Goal: Obtain resource: Download file/media

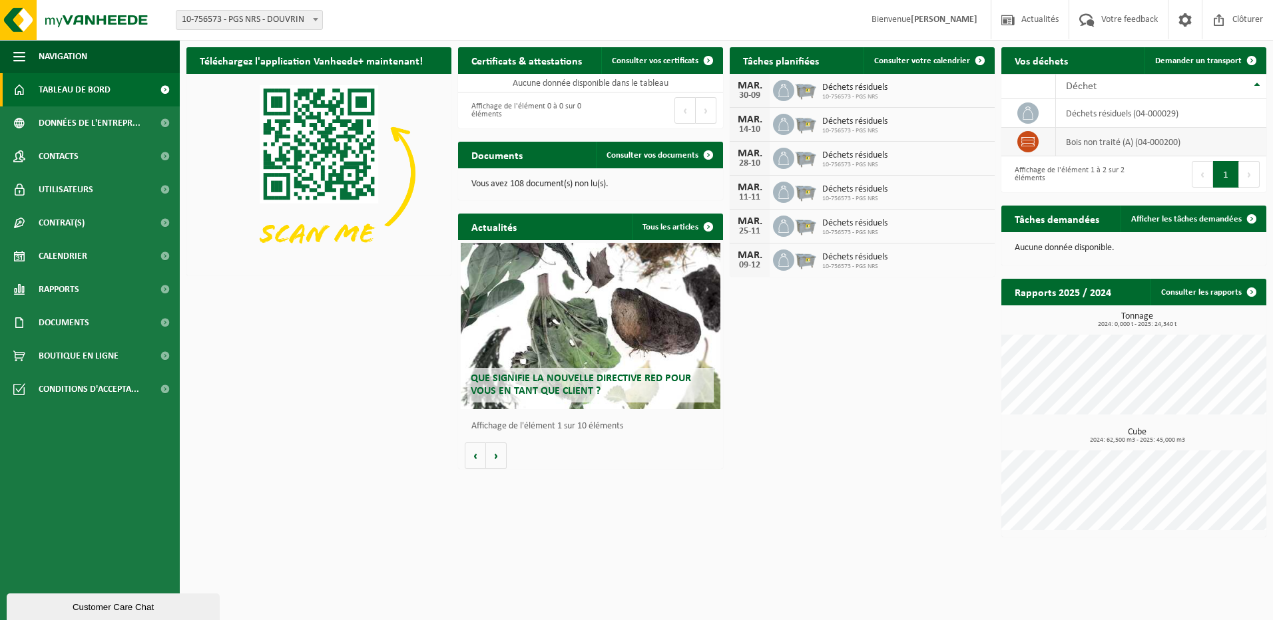
click at [1030, 142] on icon at bounding box center [1027, 141] width 13 height 13
click at [1032, 113] on icon at bounding box center [1027, 112] width 13 height 13
click at [678, 156] on span "Consulter vos documents" at bounding box center [652, 155] width 92 height 9
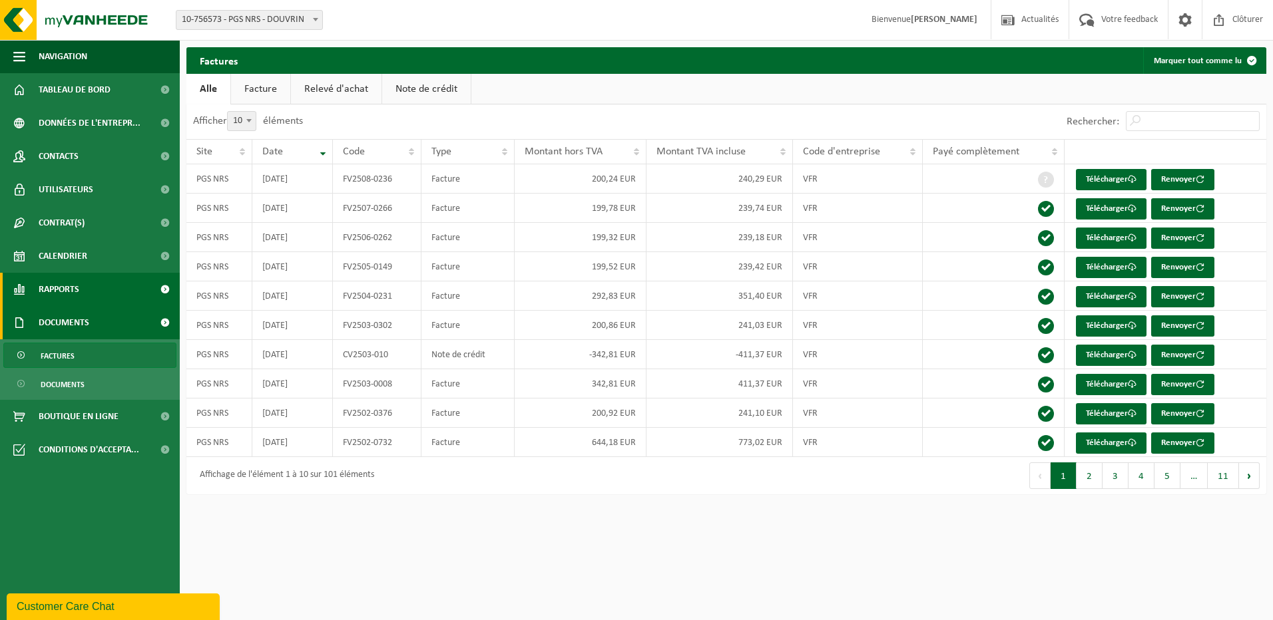
click at [84, 290] on link "Rapports" at bounding box center [90, 289] width 180 height 33
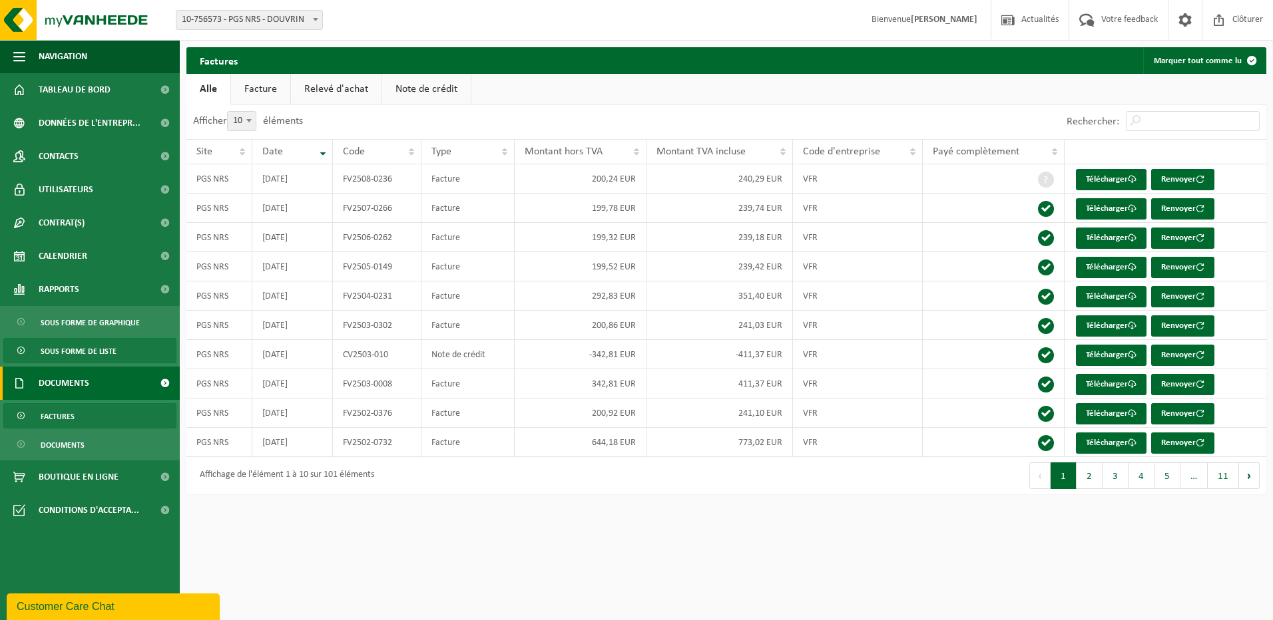
click at [92, 348] on span "Sous forme de liste" at bounding box center [79, 351] width 76 height 25
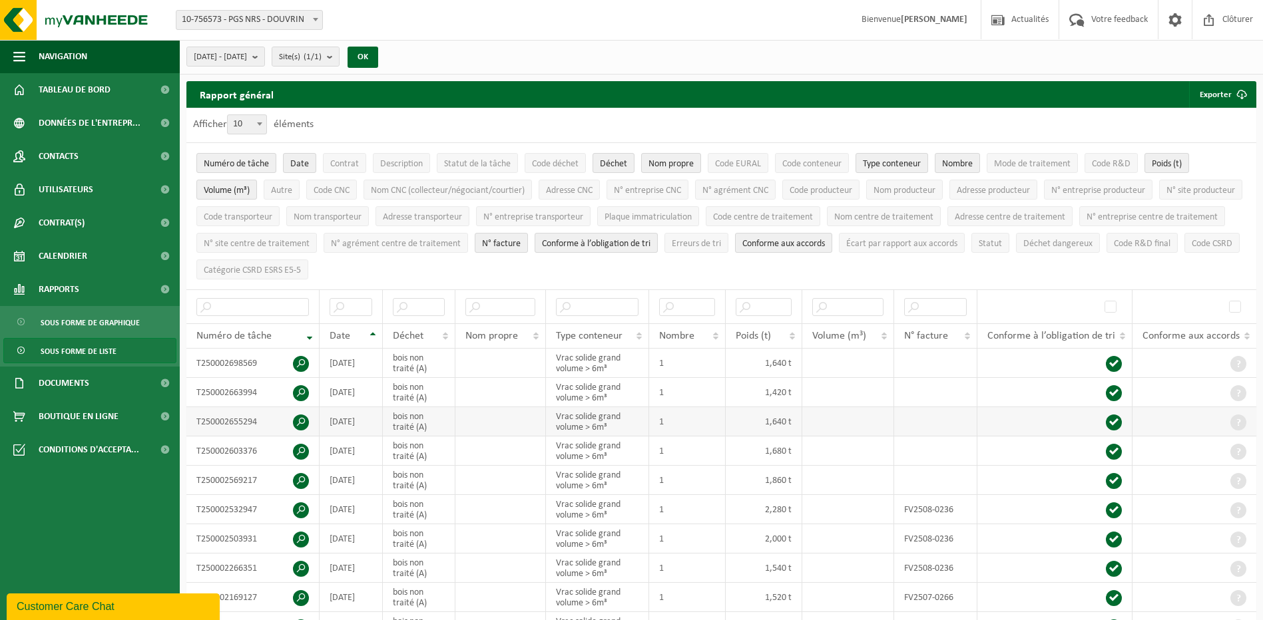
scroll to position [67, 0]
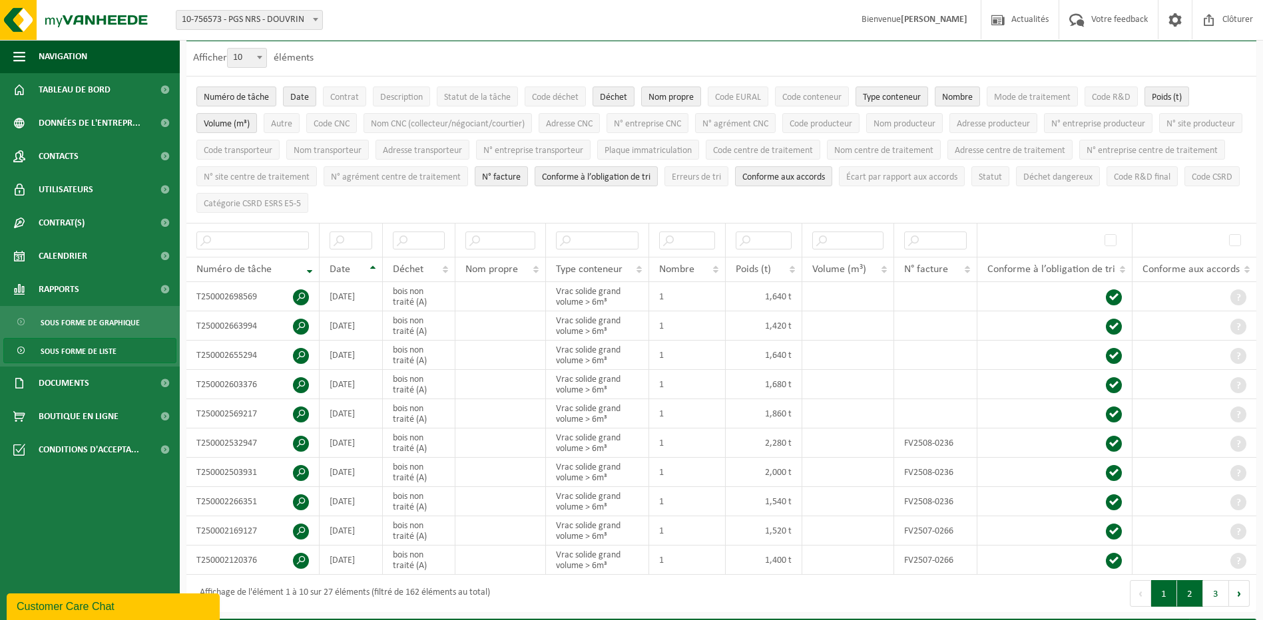
click at [1181, 584] on button "2" at bounding box center [1190, 593] width 26 height 27
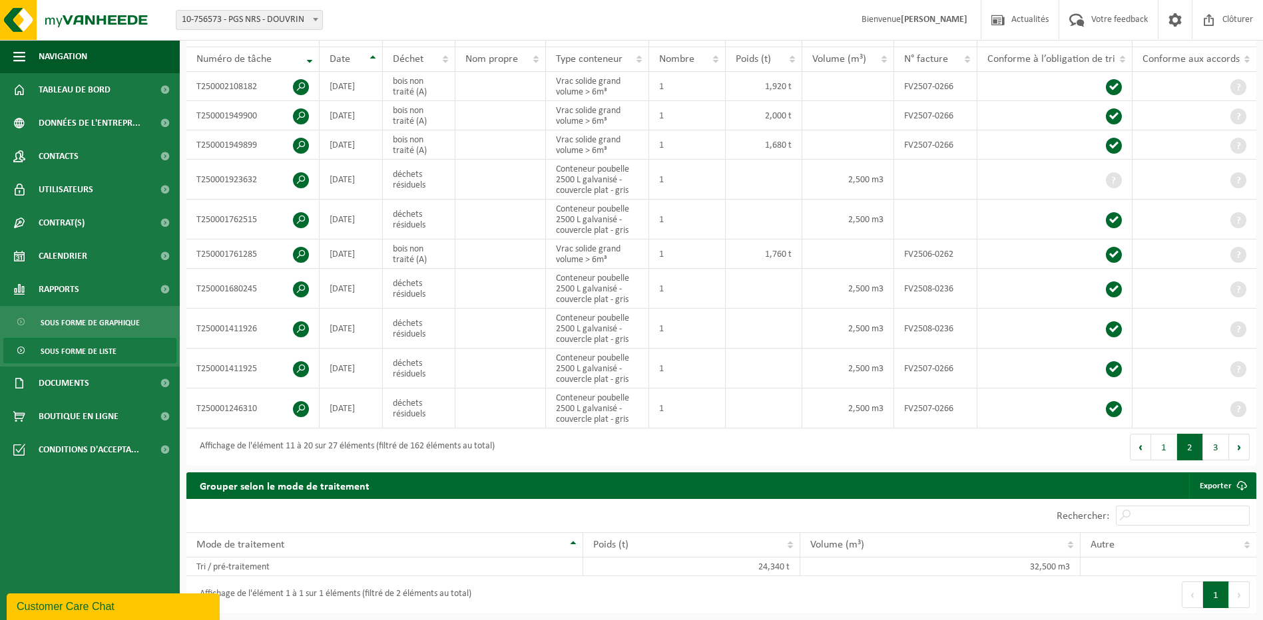
scroll to position [210, 0]
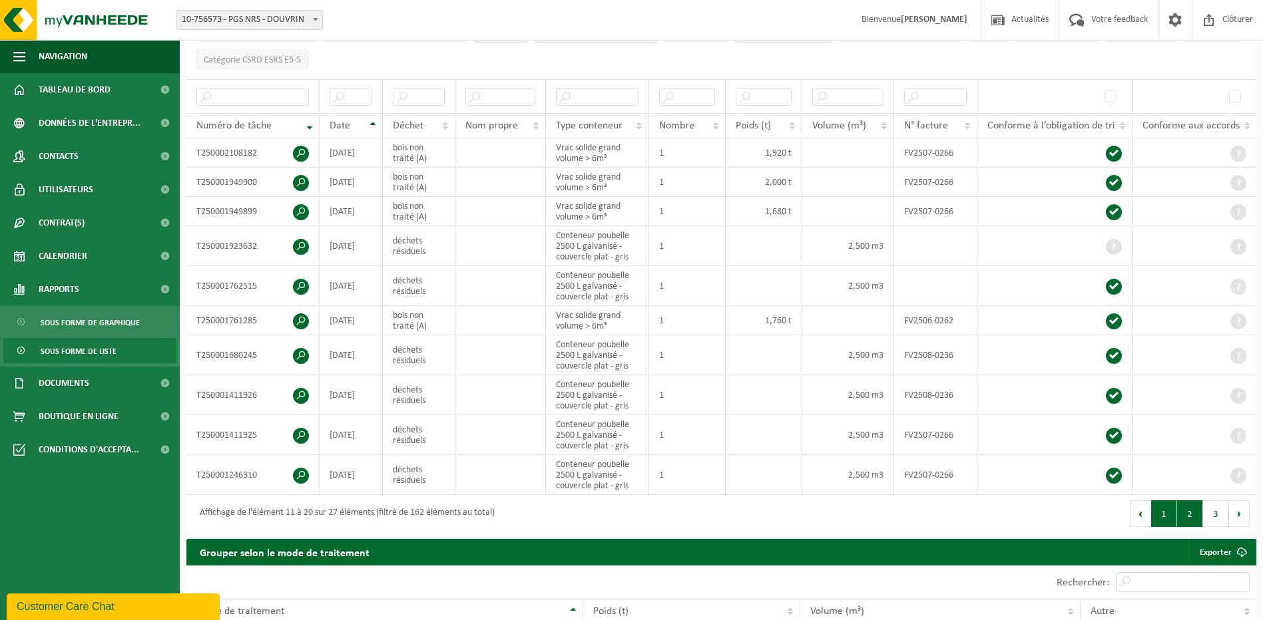
click at [1159, 513] on button "1" at bounding box center [1164, 514] width 26 height 27
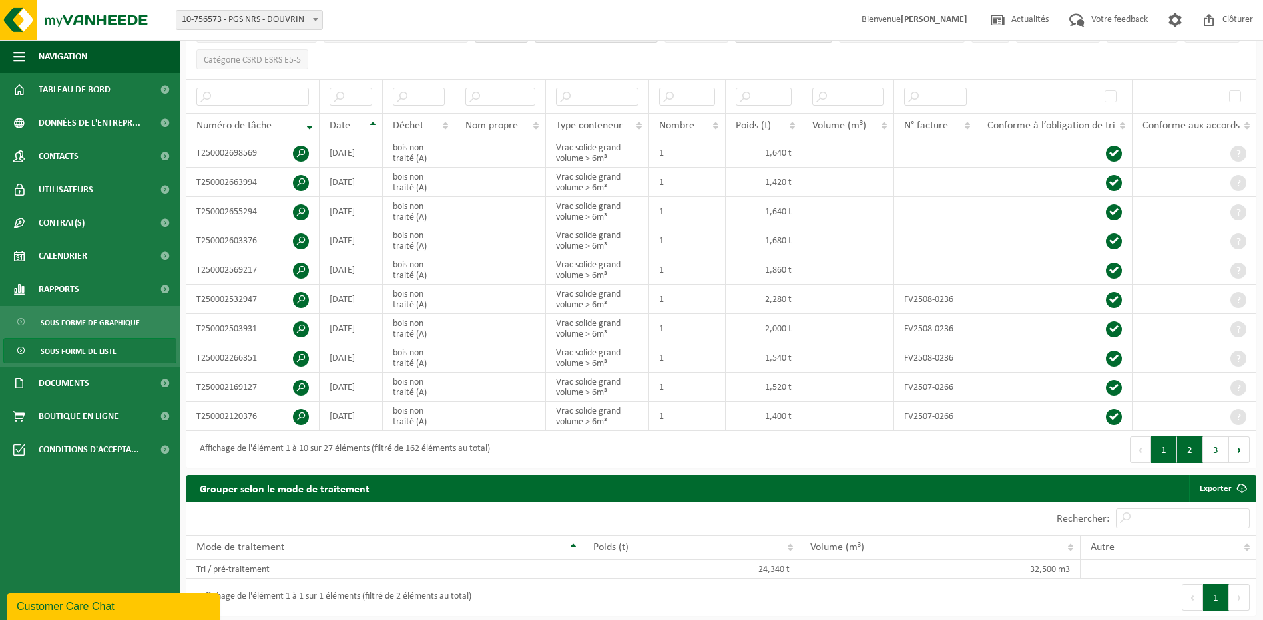
click at [1187, 447] on button "2" at bounding box center [1190, 450] width 26 height 27
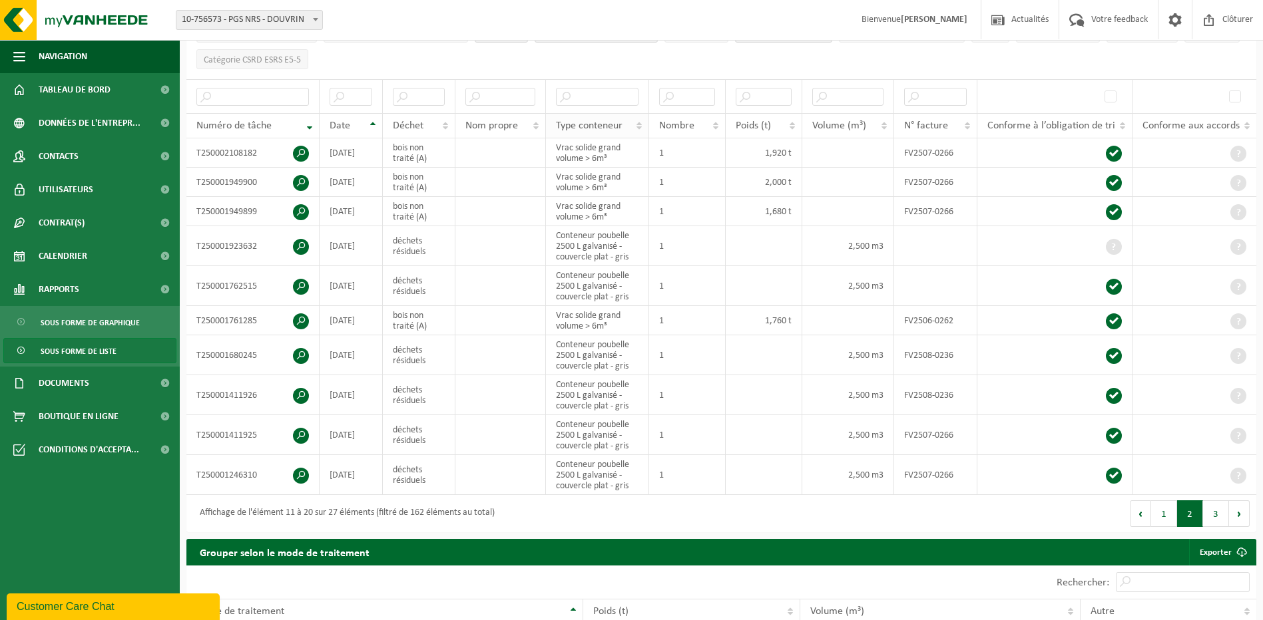
click at [640, 120] on th "Type conteneur" at bounding box center [597, 125] width 103 height 25
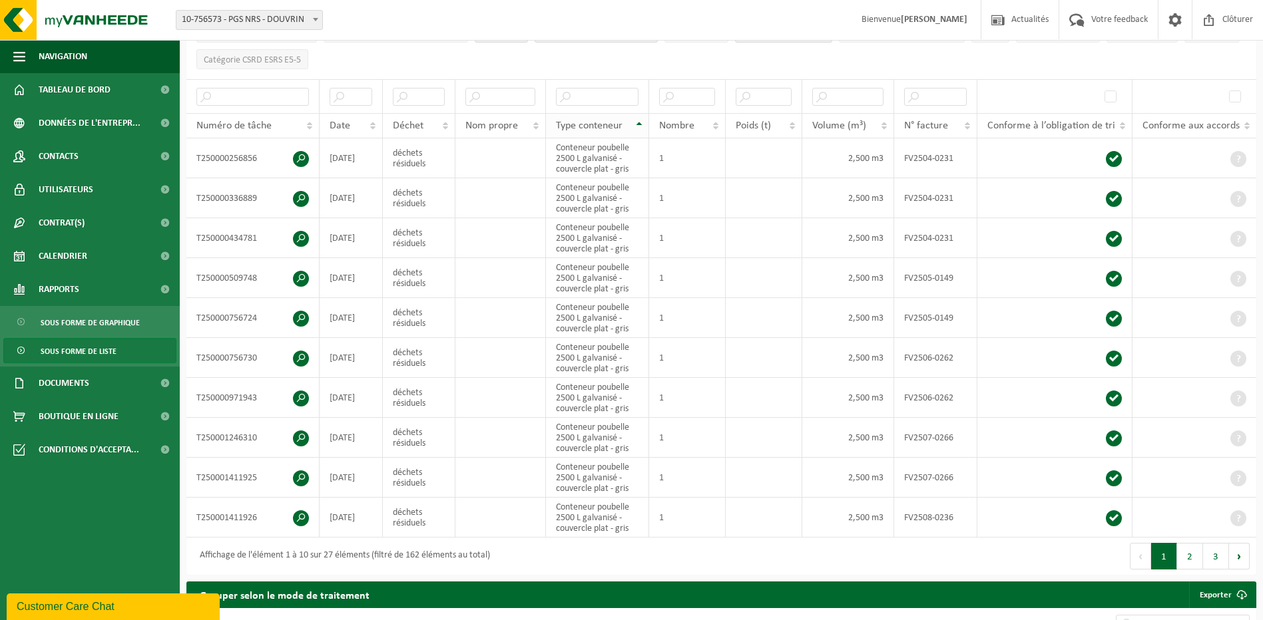
click at [639, 120] on th "Type conteneur" at bounding box center [597, 125] width 103 height 25
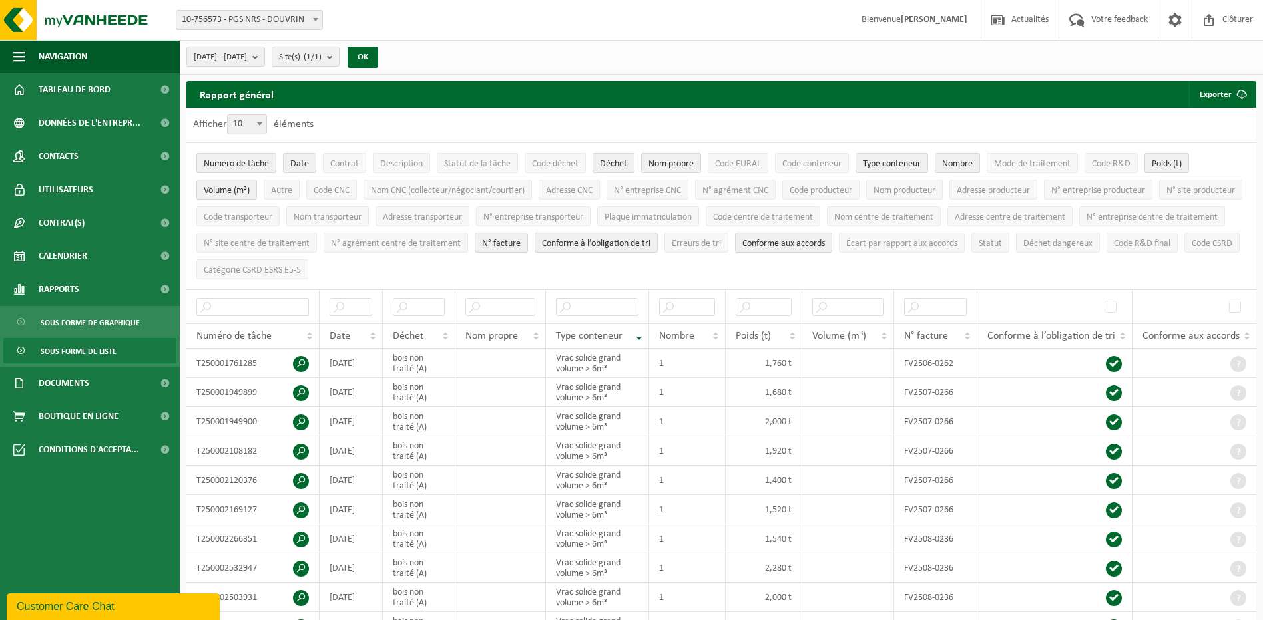
scroll to position [200, 0]
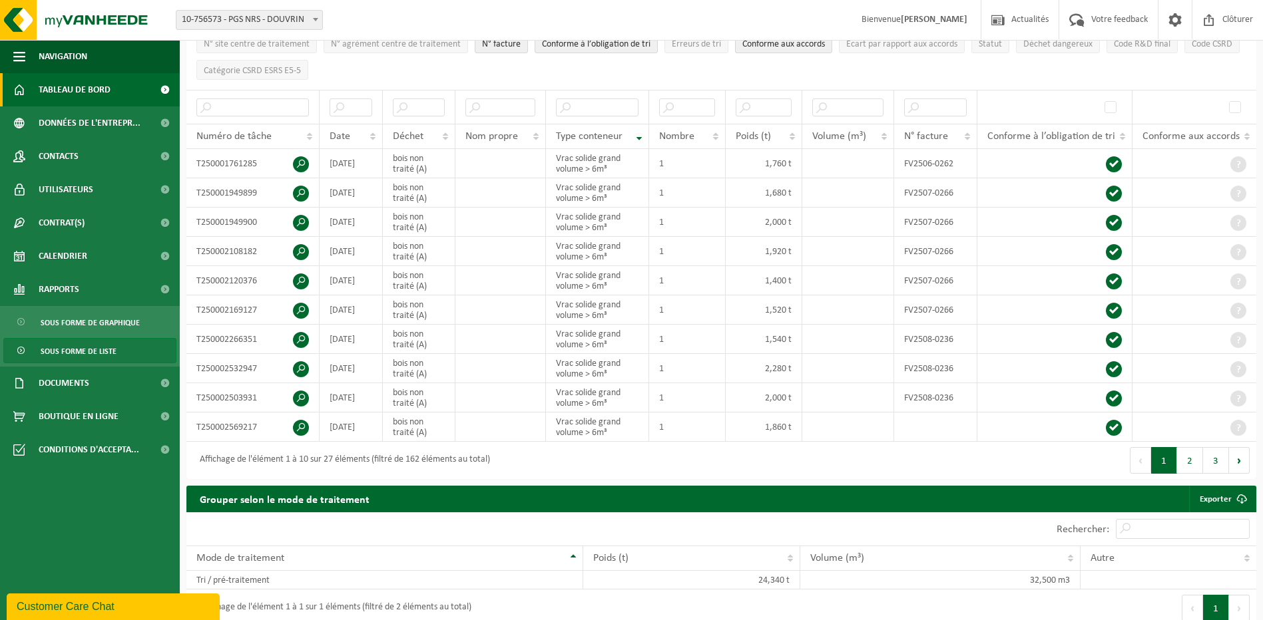
click at [118, 90] on link "Tableau de bord" at bounding box center [90, 89] width 180 height 33
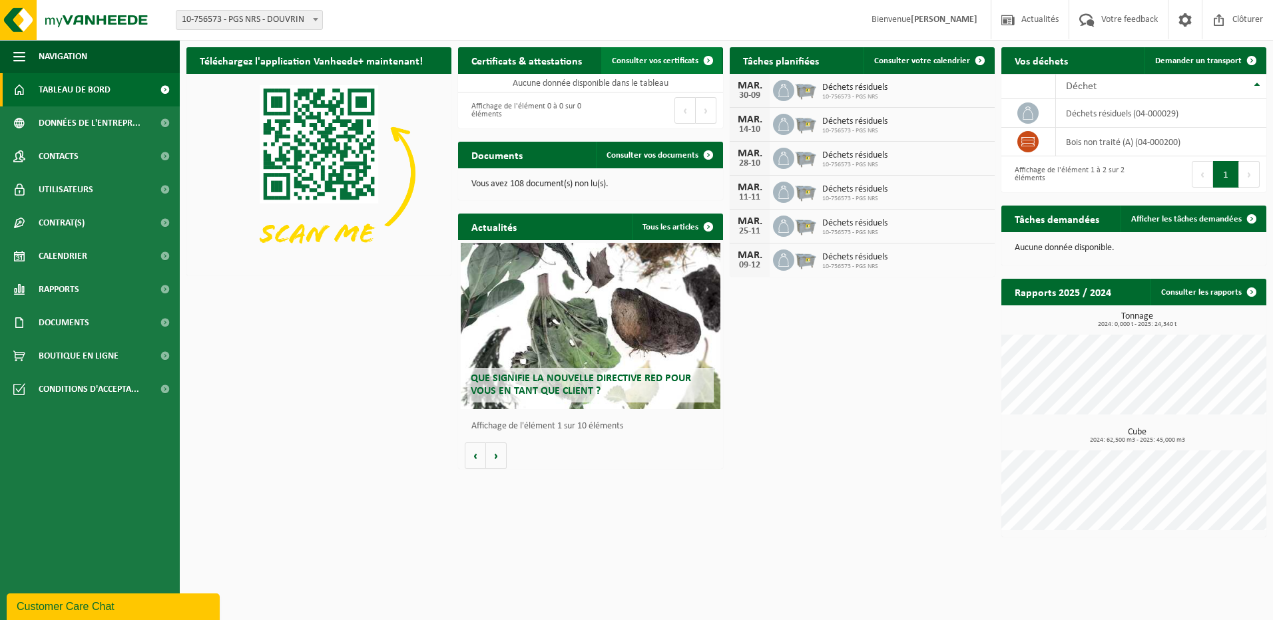
click at [708, 59] on span at bounding box center [708, 60] width 27 height 27
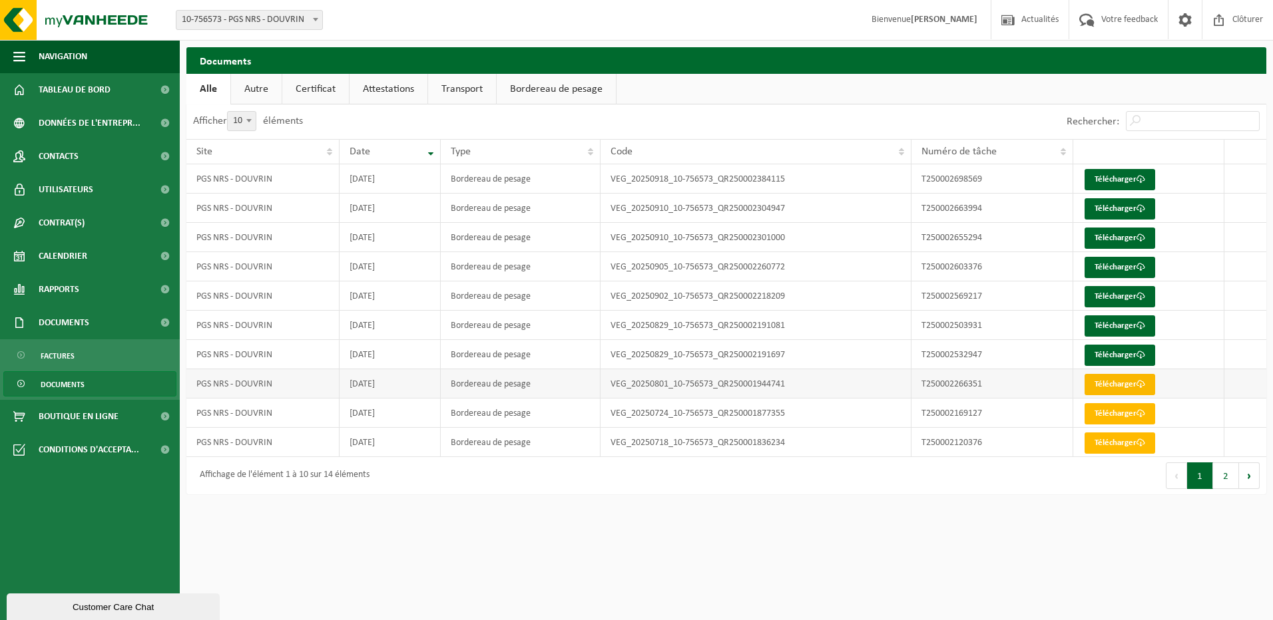
click at [1108, 387] on link "Télécharger" at bounding box center [1119, 384] width 71 height 21
click at [162, 288] on span at bounding box center [165, 289] width 30 height 33
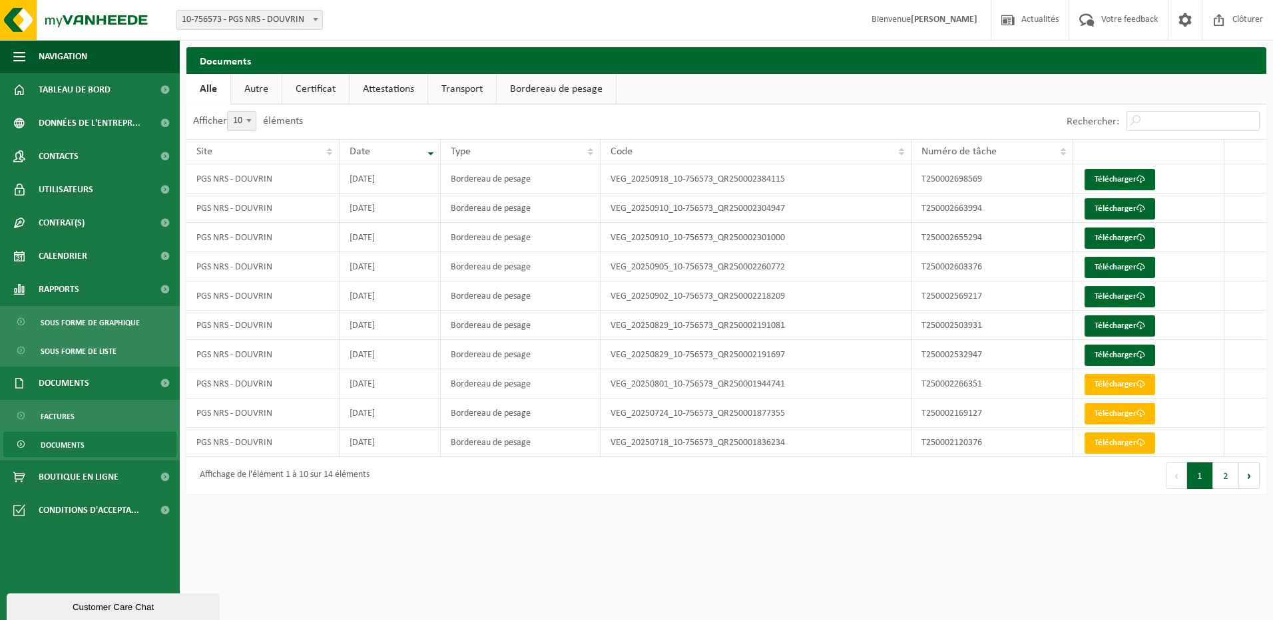
click at [558, 89] on link "Bordereau de pesage" at bounding box center [556, 89] width 119 height 31
click at [1104, 356] on link "Télécharger" at bounding box center [1119, 355] width 71 height 21
click at [267, 86] on link "Autre" at bounding box center [255, 89] width 51 height 31
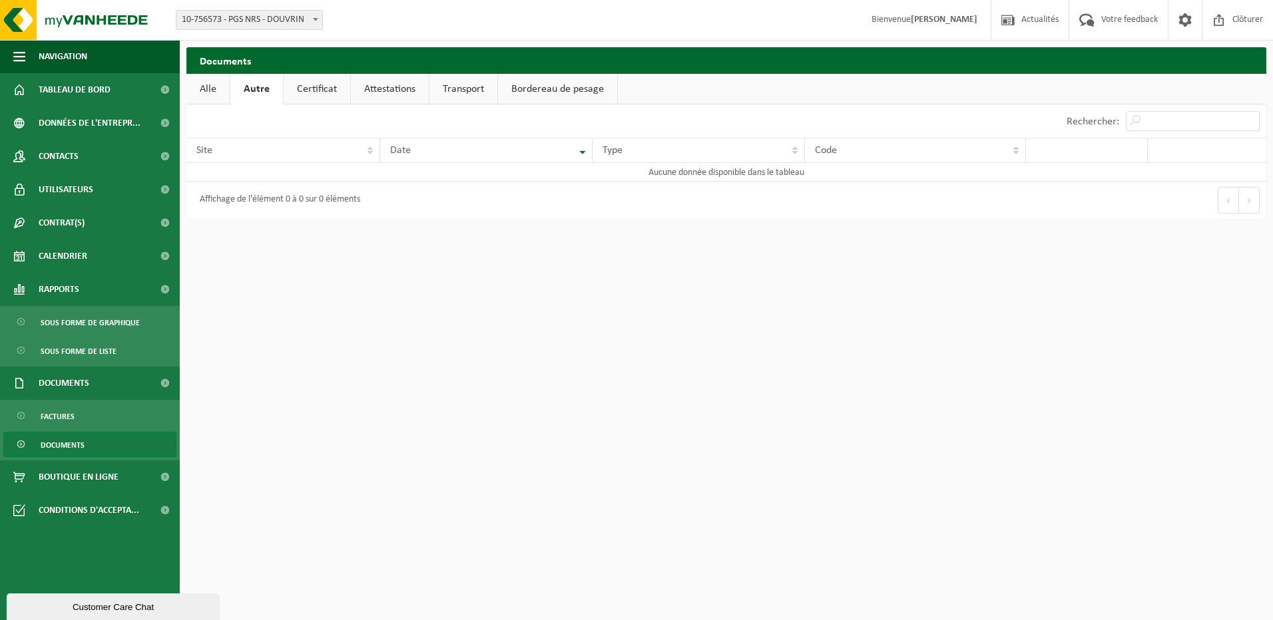
click at [435, 86] on link "Transport" at bounding box center [463, 89] width 68 height 31
click at [1244, 20] on span "Clôturer" at bounding box center [1247, 19] width 37 height 39
